Goal: Task Accomplishment & Management: Use online tool/utility

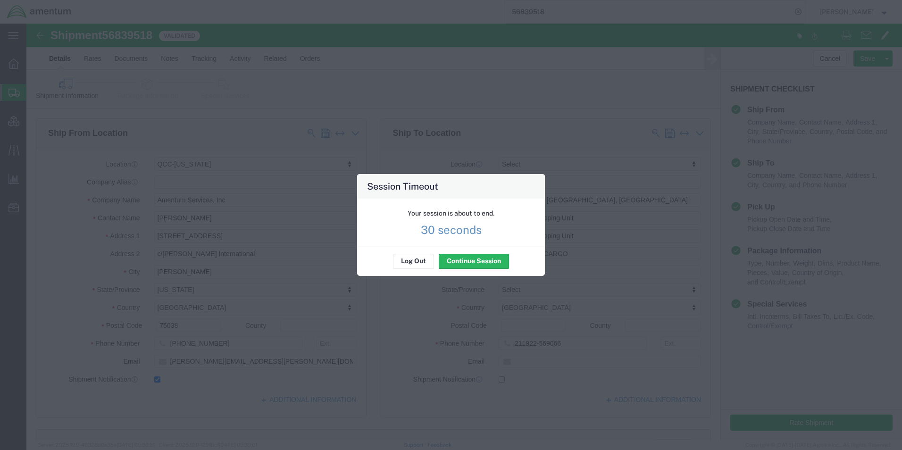
scroll to position [424, 0]
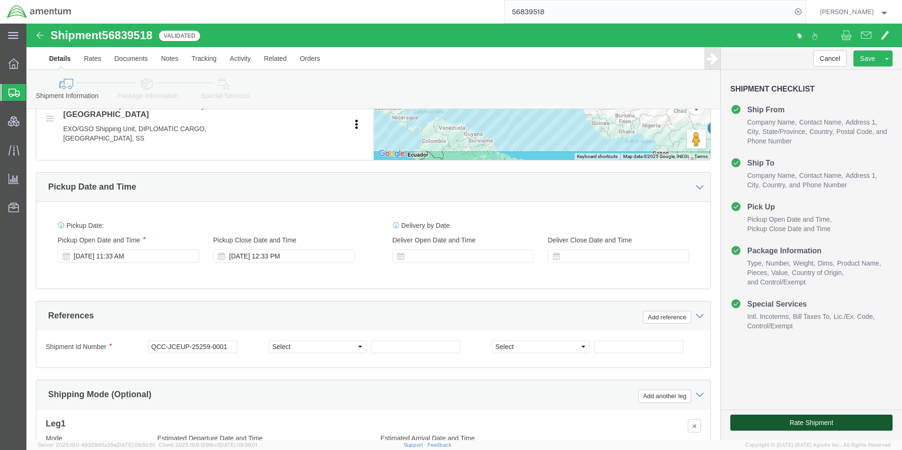
click button "Rate Shipment"
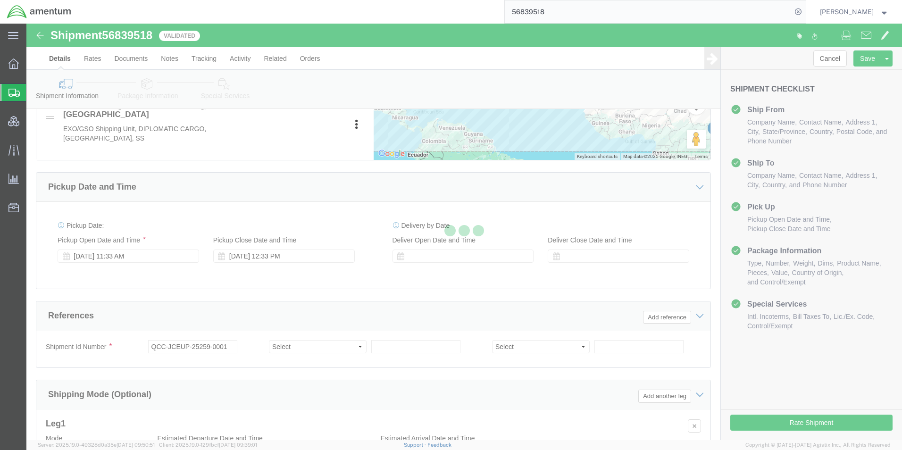
select select "42668"
select select
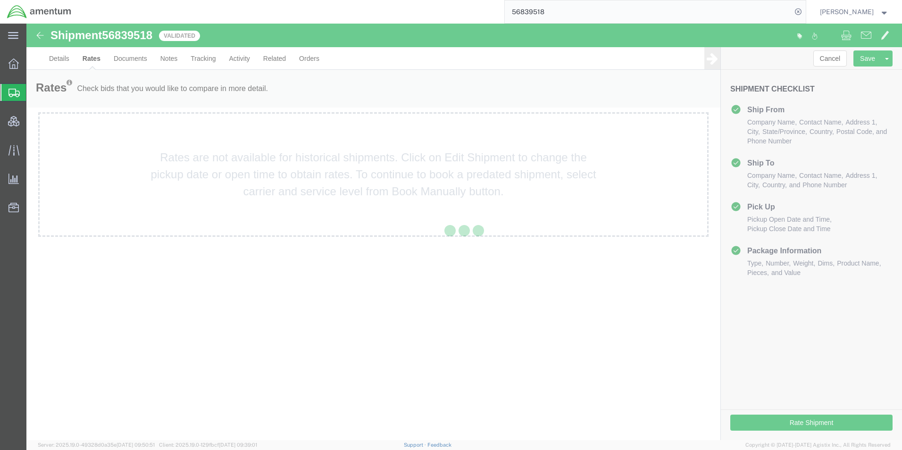
scroll to position [0, 0]
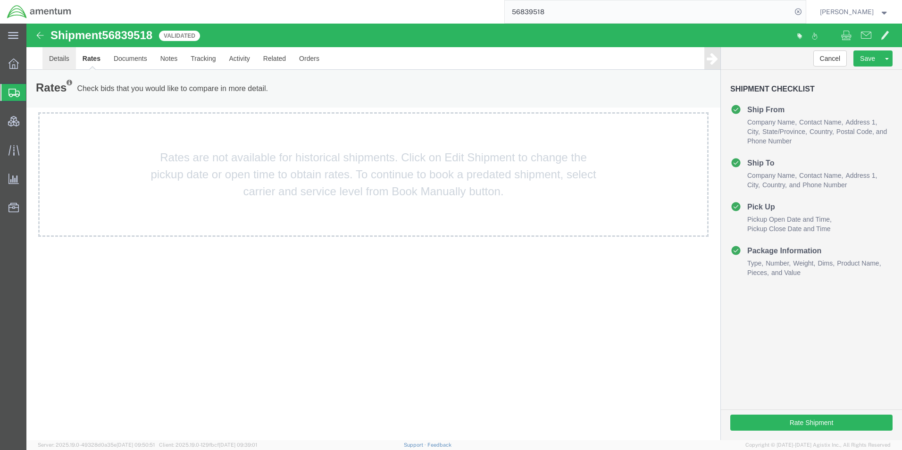
click at [47, 61] on link "Details" at bounding box center [58, 58] width 33 height 23
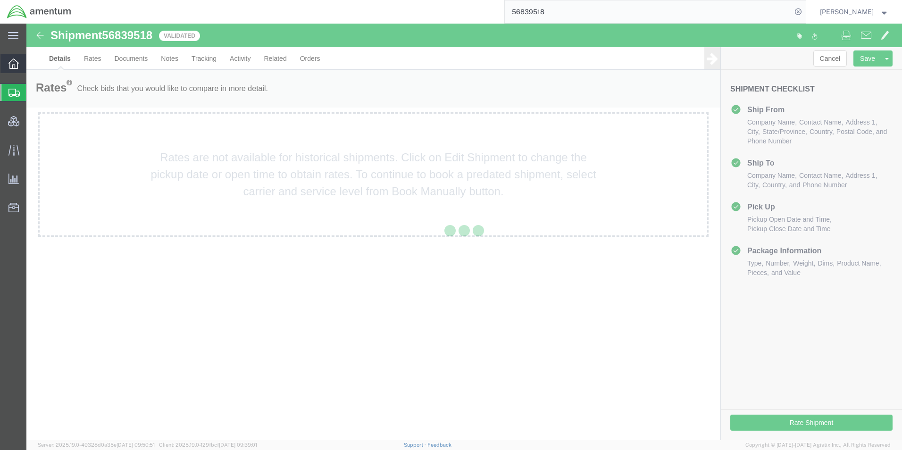
click at [11, 67] on icon at bounding box center [13, 63] width 10 height 10
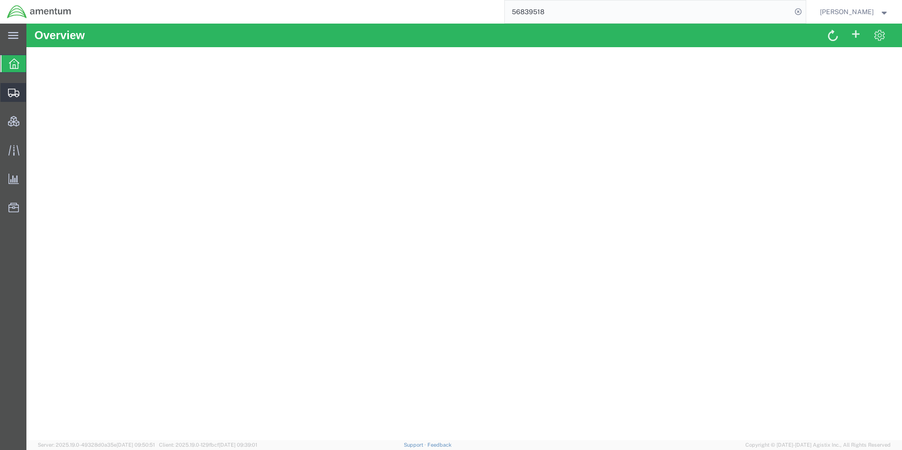
click at [0, 0] on span "Shipment Manager" at bounding box center [0, 0] width 0 height 0
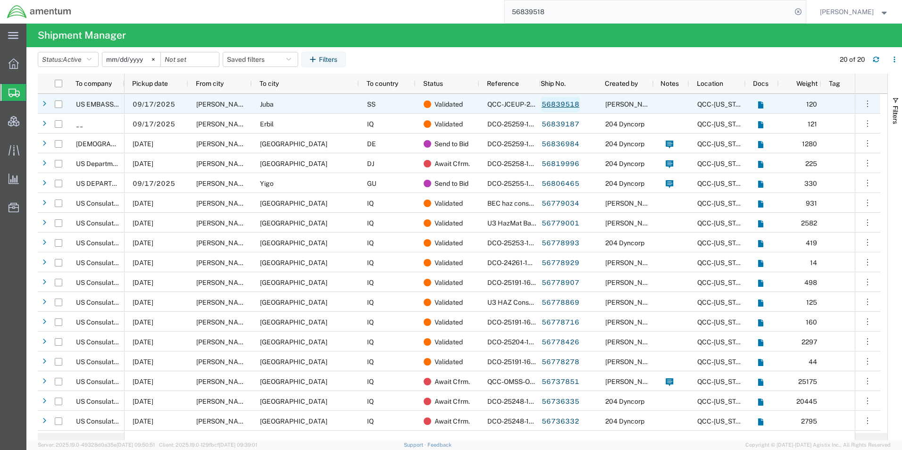
click at [559, 101] on link "56839518" at bounding box center [560, 104] width 39 height 15
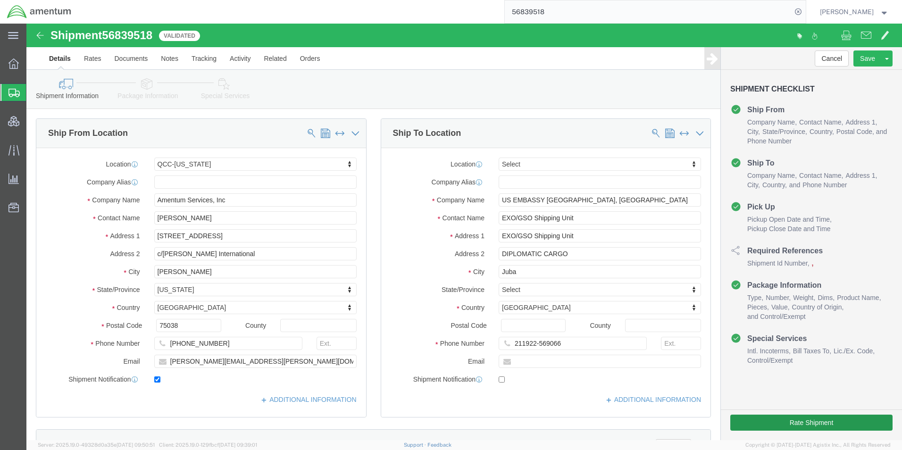
select select "42668"
select select
click button "Rate Shipment"
